Goal: Obtain resource: Download file/media

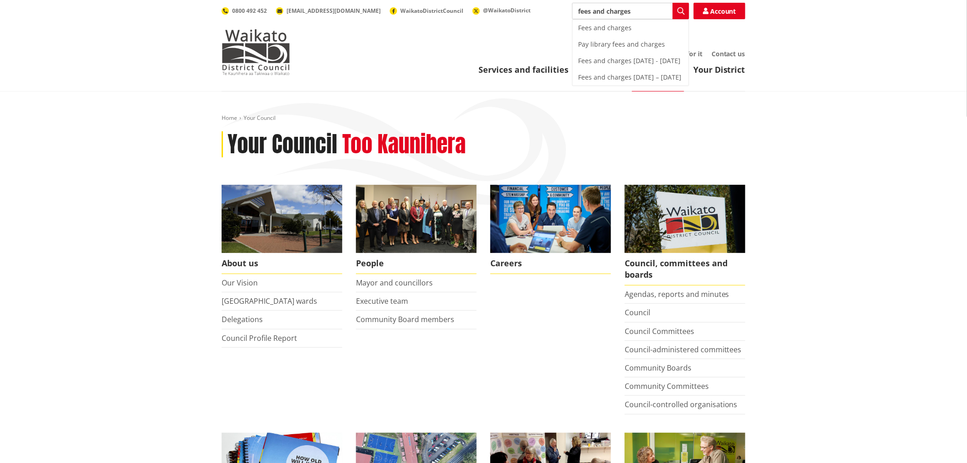
click at [627, 30] on div "Fees and charges" at bounding box center [631, 28] width 116 height 16
type input "Fees and charges"
click at [711, 12] on link "Account" at bounding box center [720, 11] width 52 height 16
click at [587, 4] on input "Search" at bounding box center [630, 11] width 117 height 16
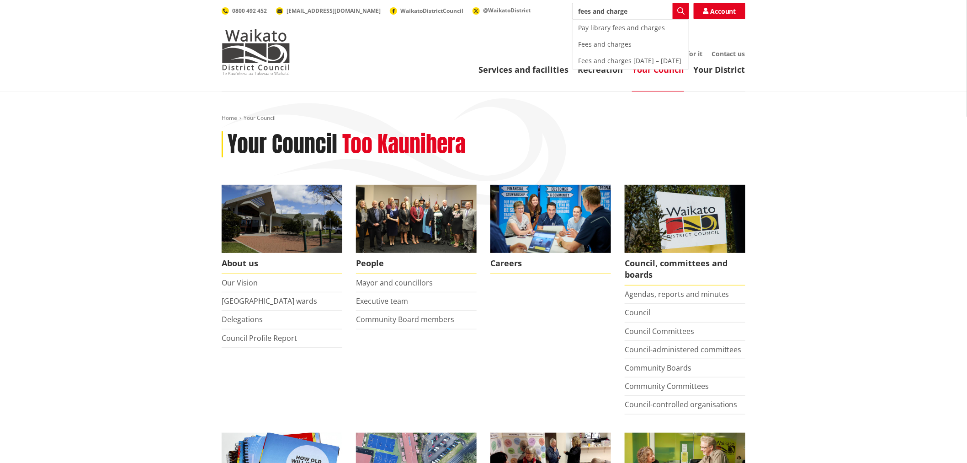
type input "fees and charges"
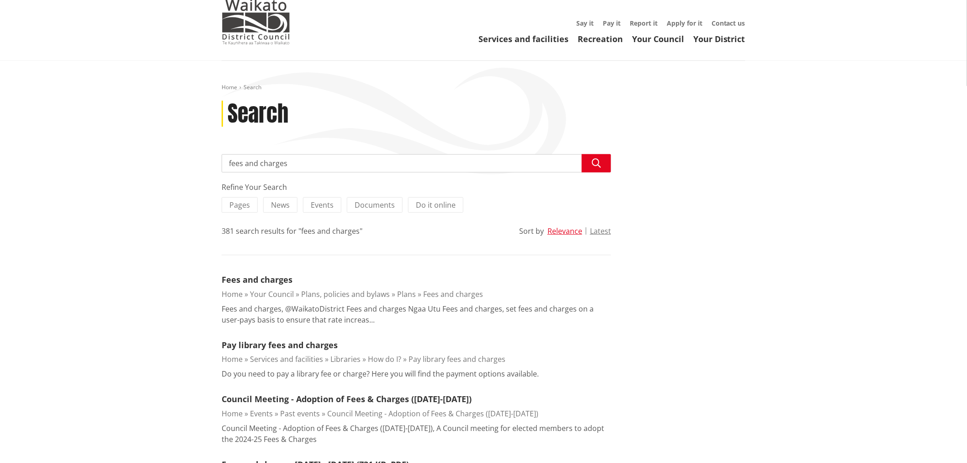
scroll to position [101, 0]
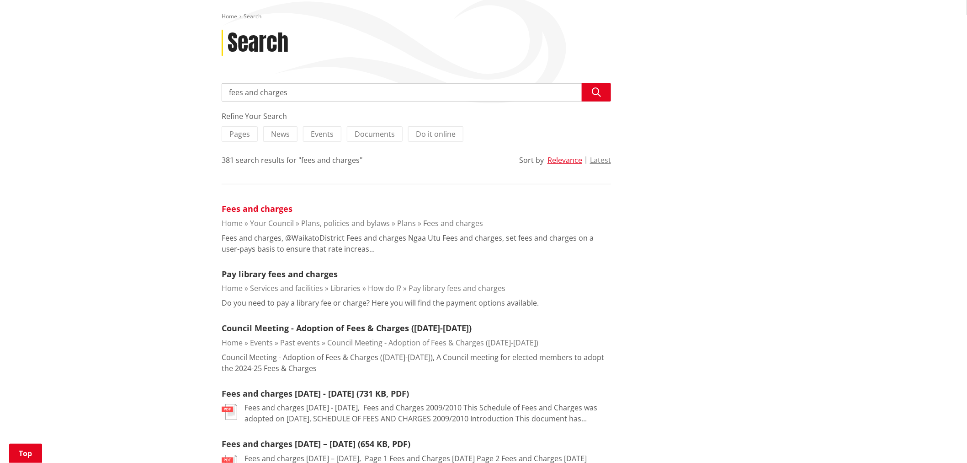
click at [273, 208] on link "Fees and charges" at bounding box center [257, 208] width 71 height 11
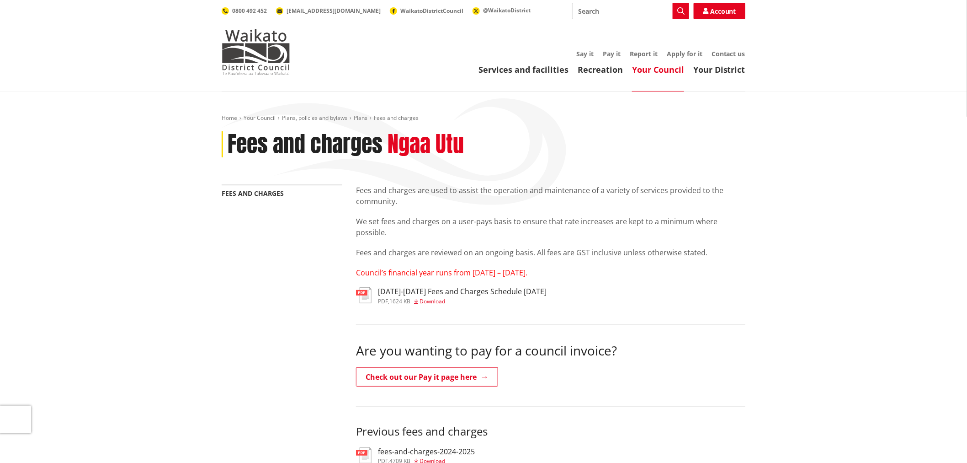
click at [430, 298] on span "Download" at bounding box center [433, 301] width 26 height 8
